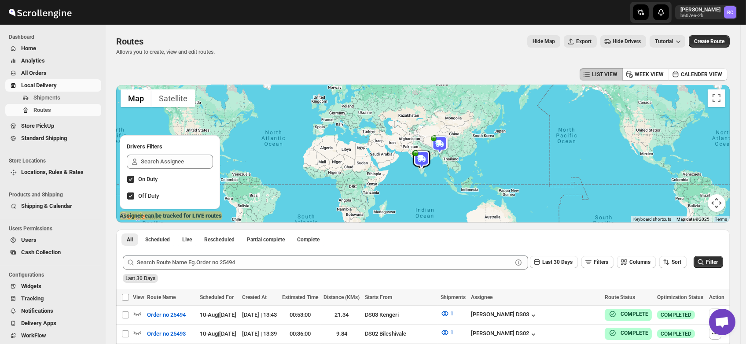
click at [132, 179] on input "On Duty" at bounding box center [130, 179] width 7 height 7
checkbox input "false"
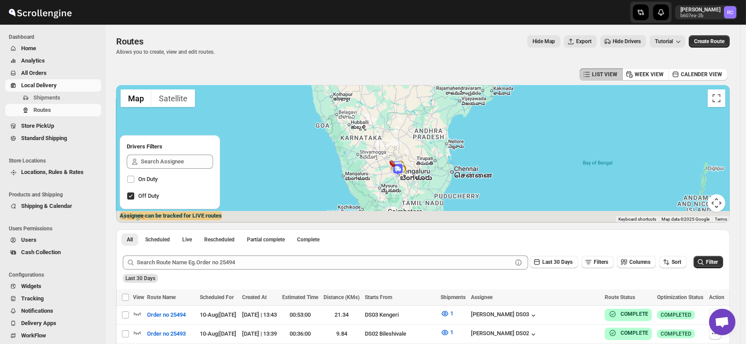
drag, startPoint x: 407, startPoint y: 182, endPoint x: 470, endPoint y: 84, distance: 116.8
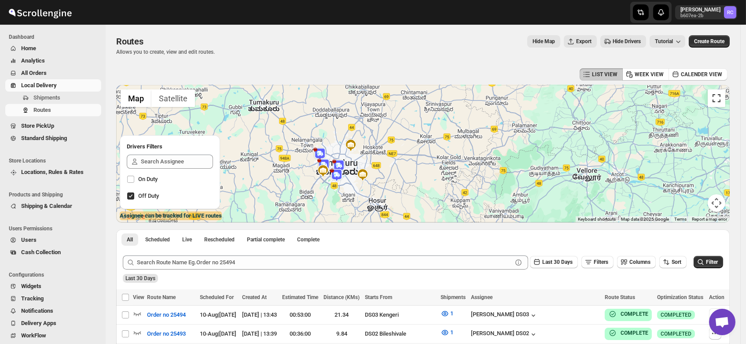
click at [718, 100] on button "Toggle fullscreen view" at bounding box center [716, 98] width 18 height 18
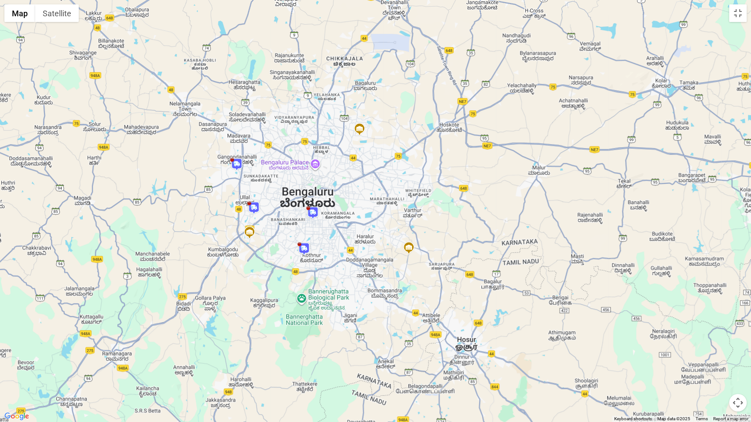
drag, startPoint x: 278, startPoint y: 236, endPoint x: 347, endPoint y: 322, distance: 110.2
click at [347, 322] on div at bounding box center [375, 211] width 751 height 422
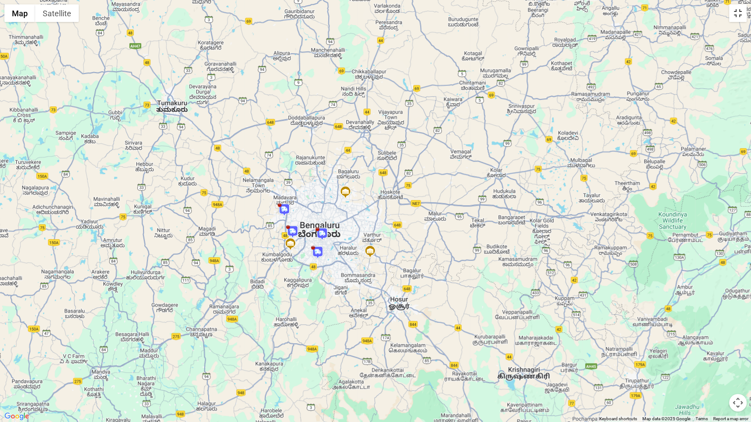
click at [735, 14] on button "Toggle fullscreen view" at bounding box center [738, 13] width 18 height 18
